Goal: Find specific page/section: Find specific page/section

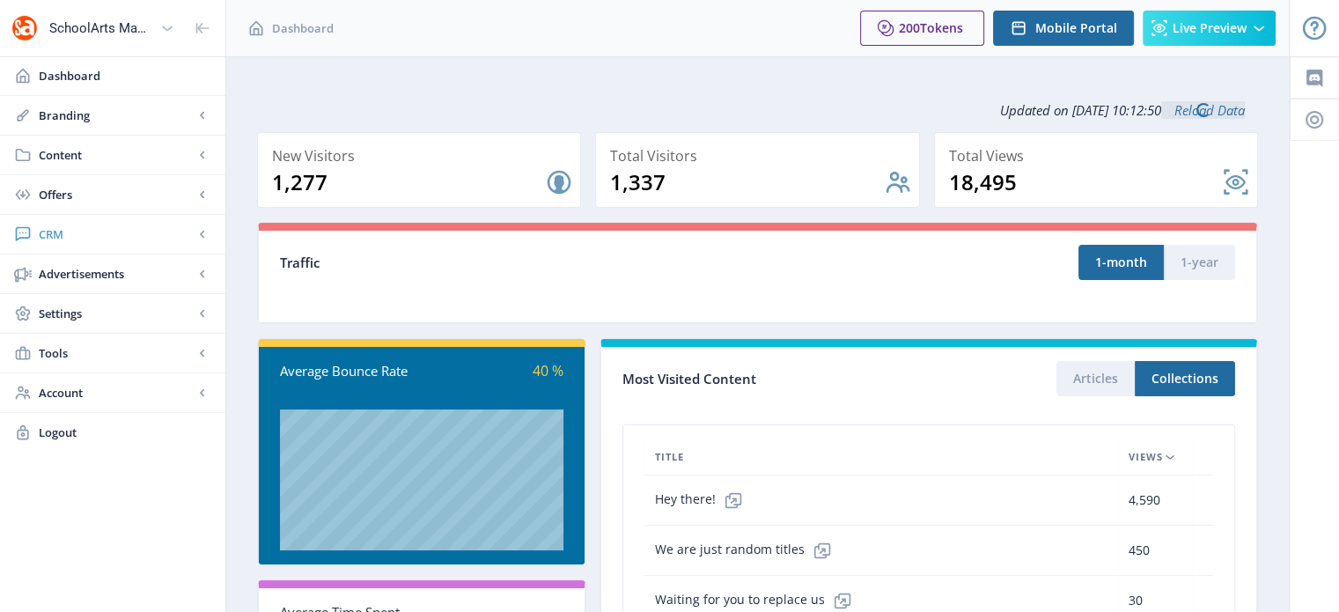
click at [48, 239] on span "CRM" at bounding box center [116, 234] width 155 height 18
click at [92, 282] on link "Readers" at bounding box center [113, 273] width 190 height 39
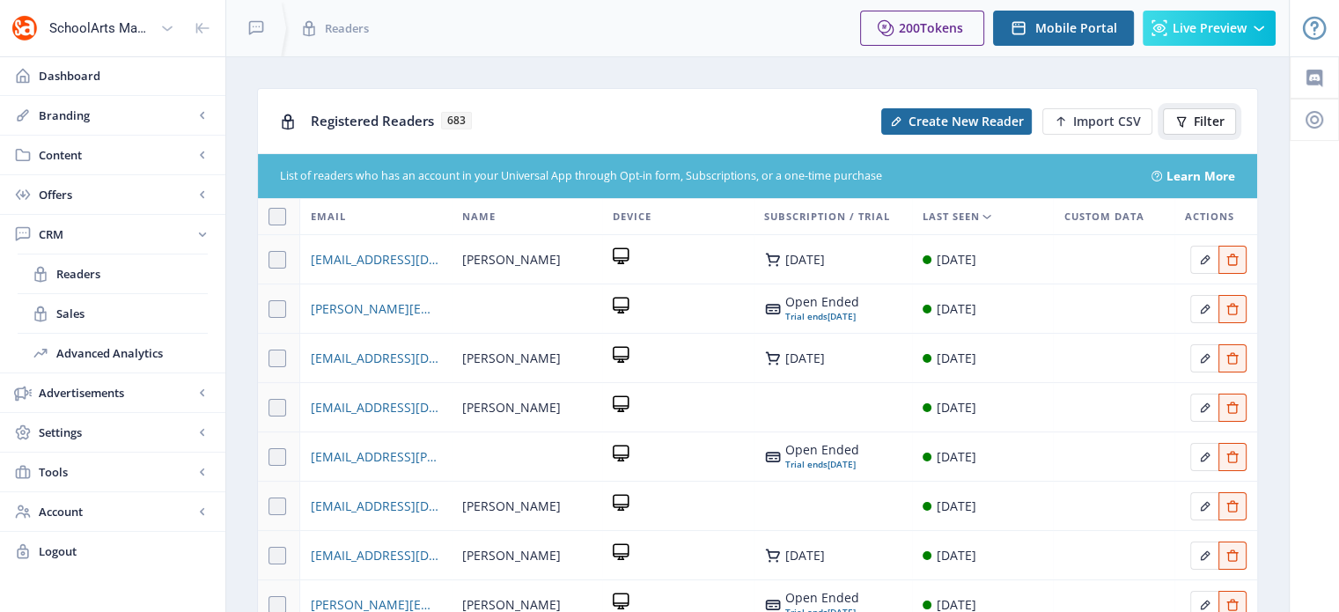
click at [1207, 117] on span "Filter" at bounding box center [1209, 121] width 31 height 14
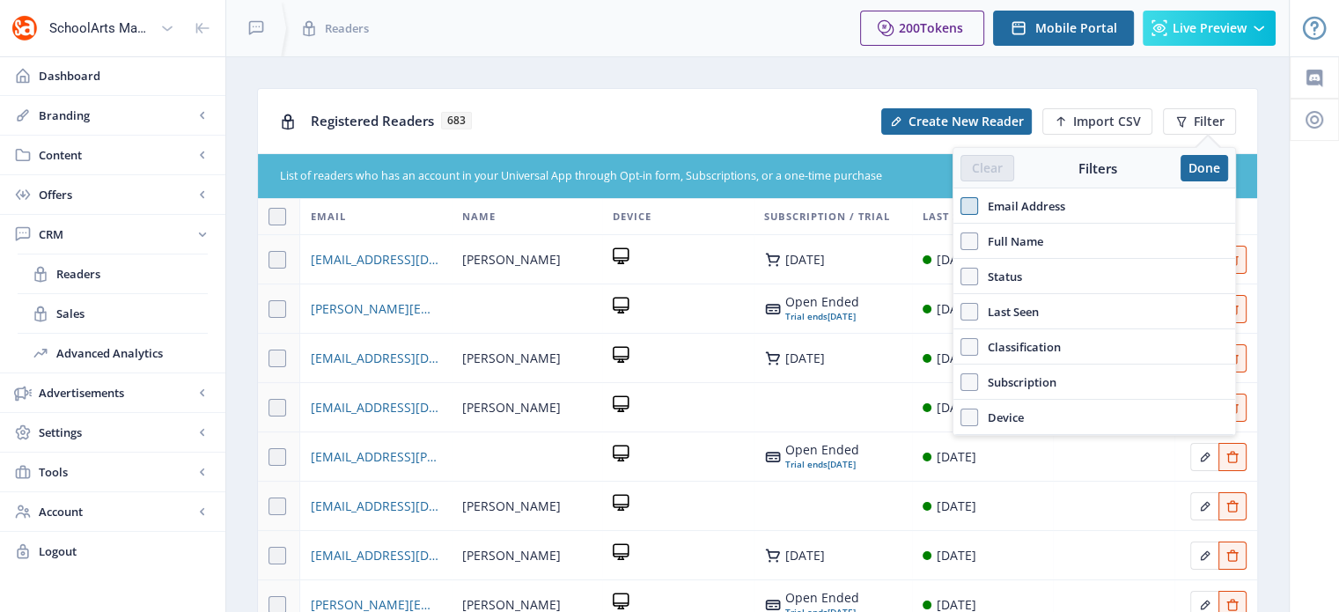
click at [969, 203] on span at bounding box center [969, 206] width 18 height 18
click at [961, 206] on input "Email Address" at bounding box center [960, 206] width 1 height 1
checkbox input "true"
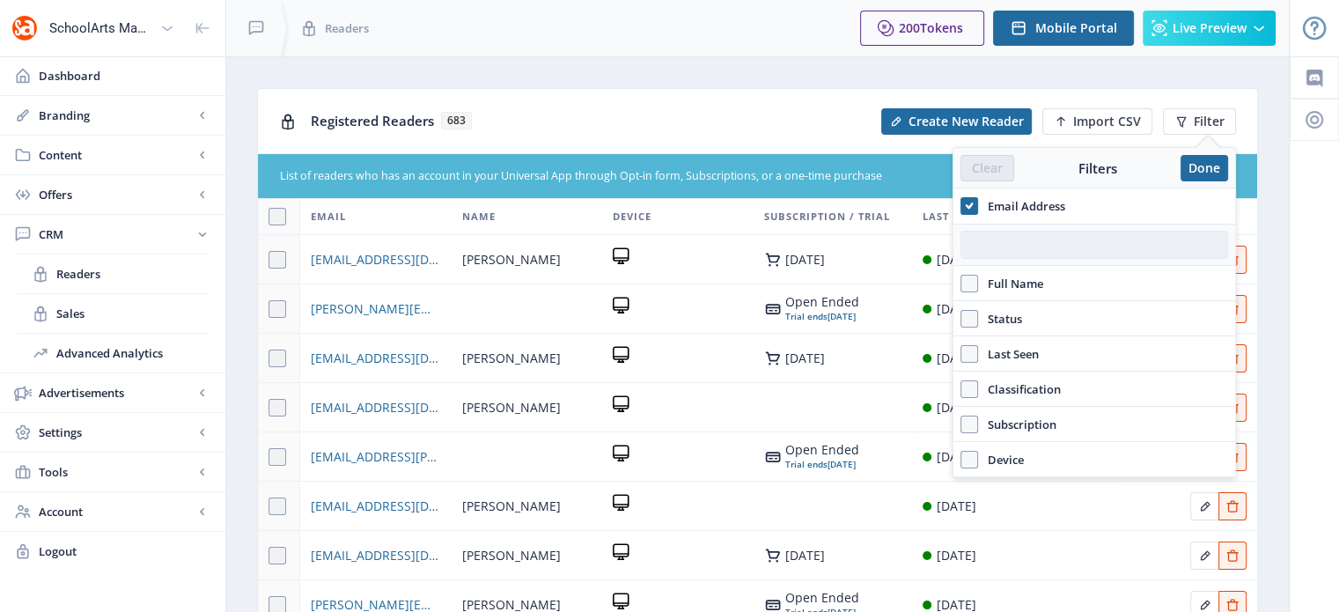
click at [982, 232] on input "text" at bounding box center [1094, 245] width 268 height 28
click at [1004, 249] on input "text" at bounding box center [1094, 245] width 268 height 28
click at [995, 242] on input "text" at bounding box center [1094, 245] width 268 height 28
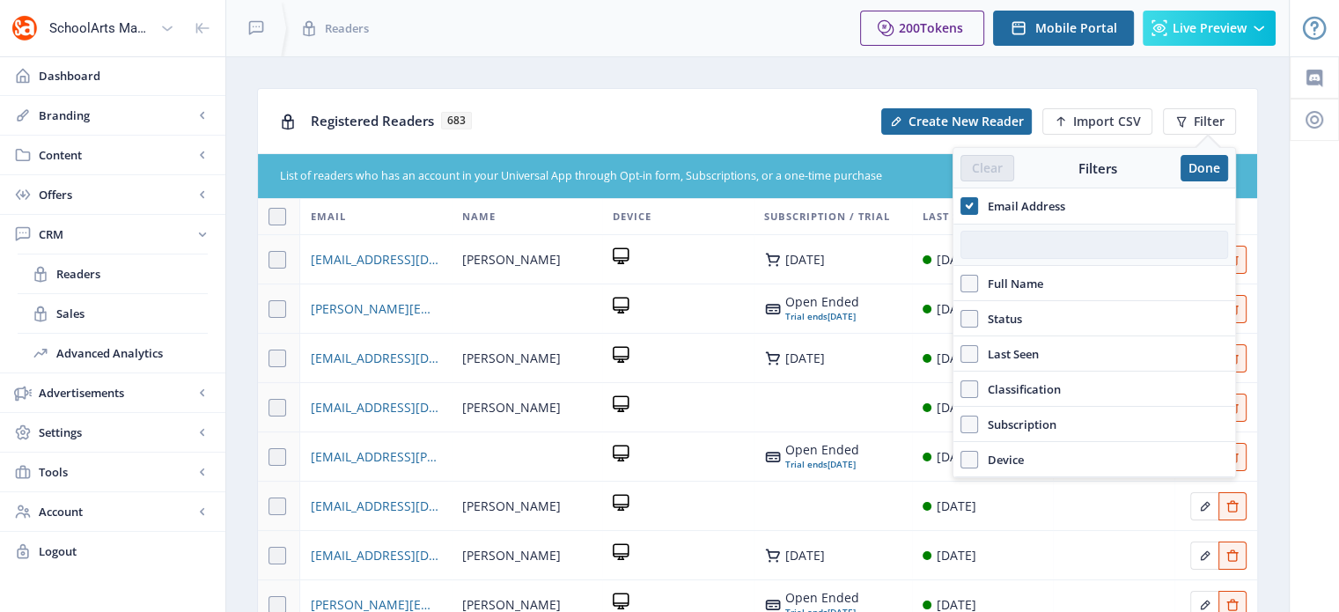
paste input "[EMAIL_ADDRESS][DOMAIN_NAME]"
type input "[EMAIL_ADDRESS][DOMAIN_NAME]"
click at [995, 242] on input "[EMAIL_ADDRESS][DOMAIN_NAME]" at bounding box center [1094, 245] width 268 height 28
